Goal: Task Accomplishment & Management: Complete application form

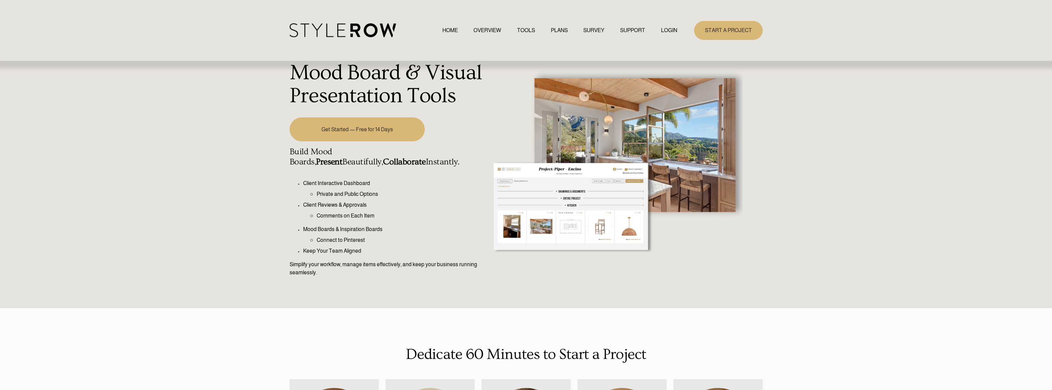
click at [439, 189] on li "Client Interactive Dashboard Private and Public Options" at bounding box center [393, 188] width 181 height 19
drag, startPoint x: 422, startPoint y: 74, endPoint x: 515, endPoint y: 77, distance: 92.3
click at [428, 74] on h1 "Mood Board & Visual Presentation Tools" at bounding box center [387, 84] width 195 height 46
click at [785, 124] on div "Mood Board & Visual Presentation Tools Get Started — Free for 14 Days Build Moo…" at bounding box center [526, 171] width 1052 height 274
click at [733, 32] on link "START A PROJECT" at bounding box center [728, 30] width 69 height 19
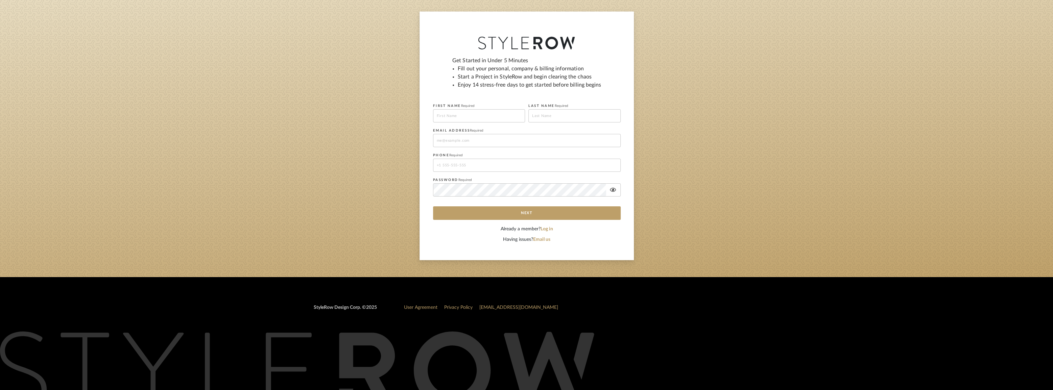
scroll to position [56, 0]
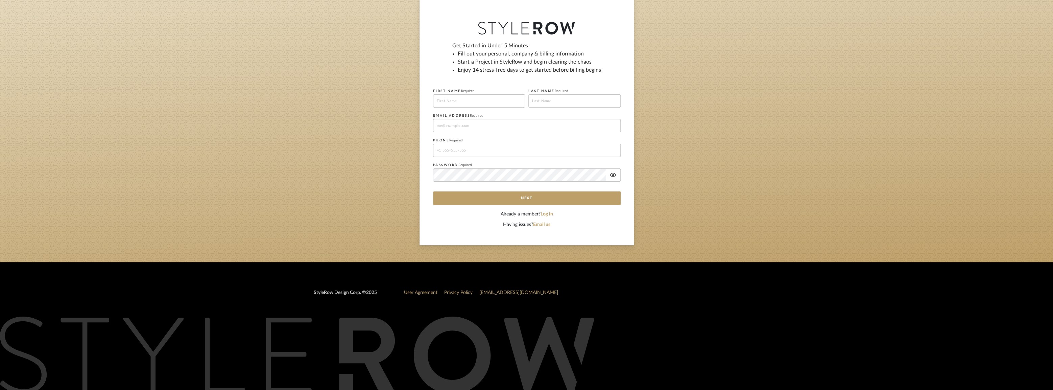
click at [500, 46] on div "Get Started in Under 5 Minutes Fill out your personal, company & billing inform…" at bounding box center [526, 61] width 149 height 38
drag, startPoint x: 520, startPoint y: 45, endPoint x: 508, endPoint y: 47, distance: 12.9
click at [518, 45] on div "Get Started in Under 5 Minutes Fill out your personal, company & billing inform…" at bounding box center [526, 61] width 149 height 38
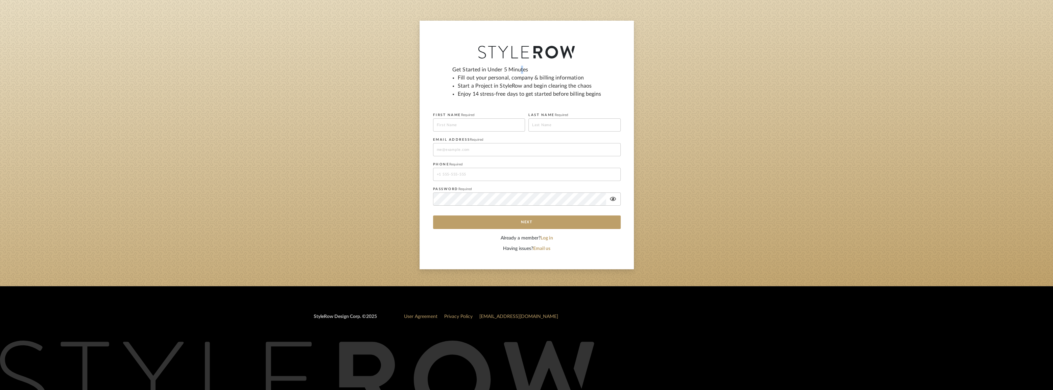
scroll to position [0, 0]
